Goal: Transaction & Acquisition: Subscribe to service/newsletter

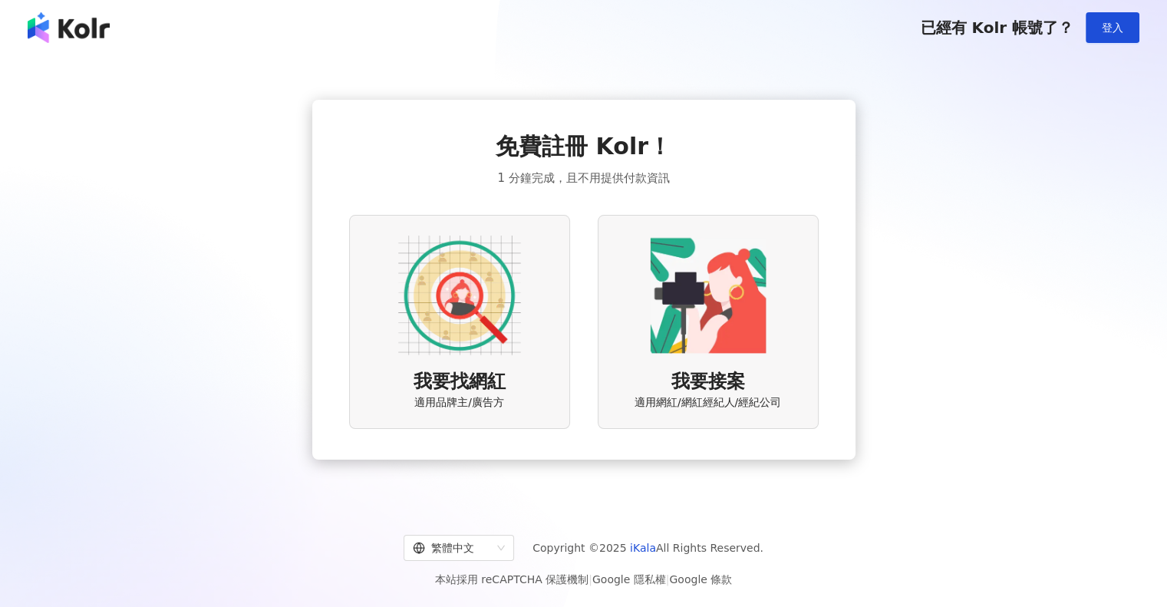
click at [509, 393] on div "我要找網紅 適用品牌主/廣告方" at bounding box center [459, 322] width 221 height 214
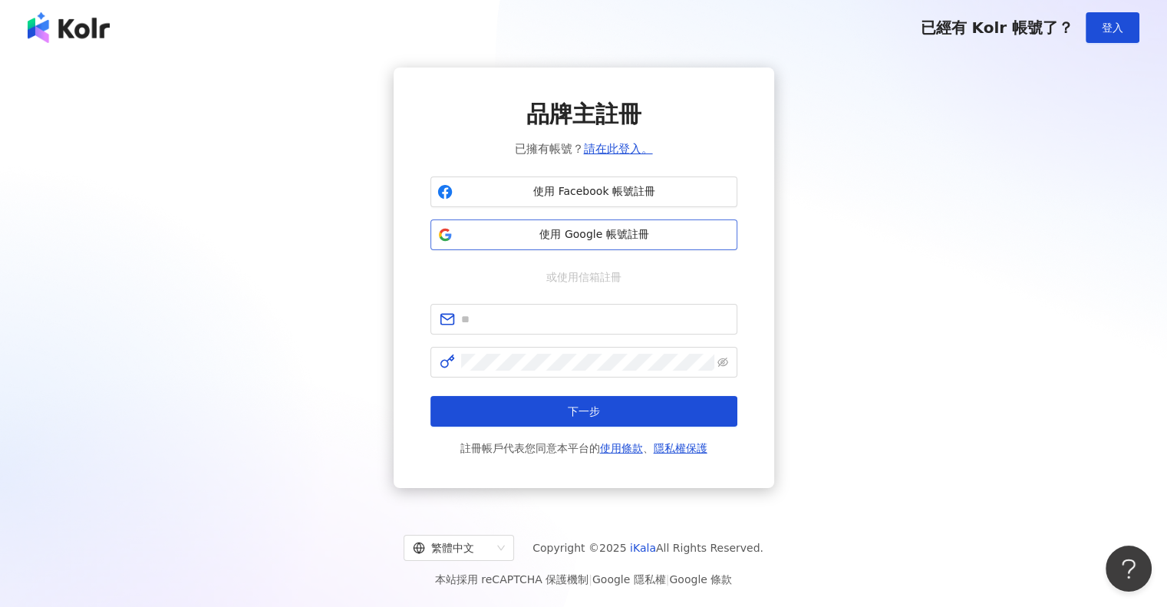
click at [620, 228] on span "使用 Google 帳號註冊" at bounding box center [595, 234] width 272 height 15
click at [1021, 202] on div "網紅註冊 已擁有帳號？ 請在此登入。 使用 Facebook 帳號註冊 使用 Instagram 帳號註冊 或使用信箱註冊 下一步 註冊帳戶代表您同意本平台的…" at bounding box center [583, 278] width 1130 height 420
click at [1126, 31] on button "登入" at bounding box center [1113, 27] width 54 height 31
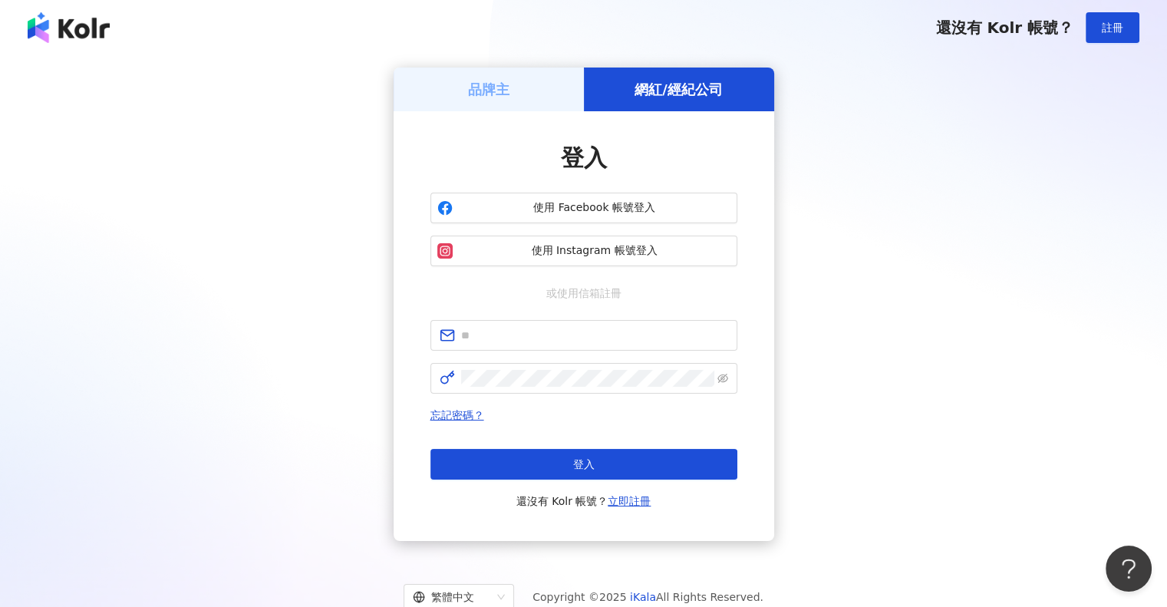
click at [511, 107] on div "品牌主" at bounding box center [489, 90] width 190 height 44
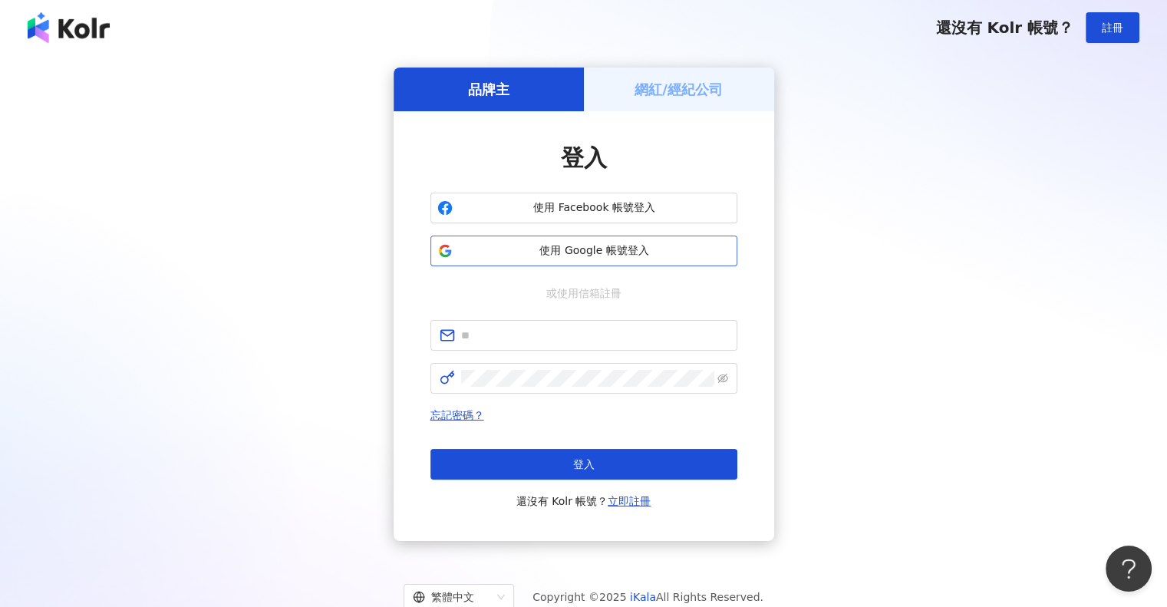
click at [595, 246] on span "使用 Google 帳號登入" at bounding box center [595, 250] width 272 height 15
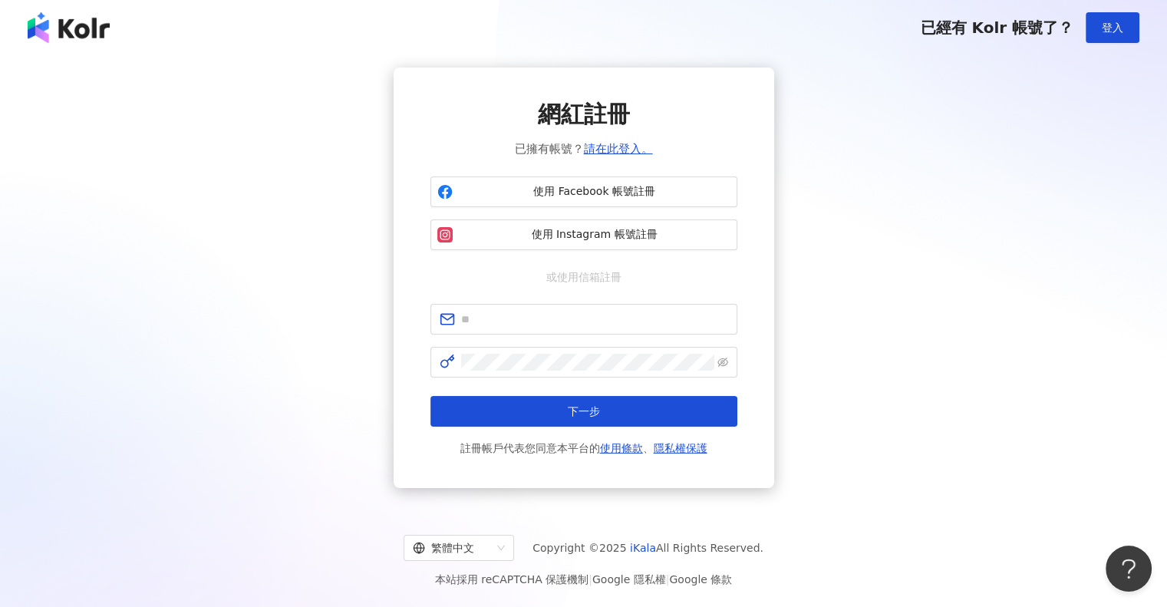
click at [1087, 149] on div "網紅註冊 已擁有帳號？ 請在此登入。 使用 Facebook 帳號註冊 使用 Instagram 帳號註冊 或使用信箱註冊 下一步 註冊帳戶代表您同意本平台的…" at bounding box center [583, 278] width 1130 height 420
